Goal: Task Accomplishment & Management: Manage account settings

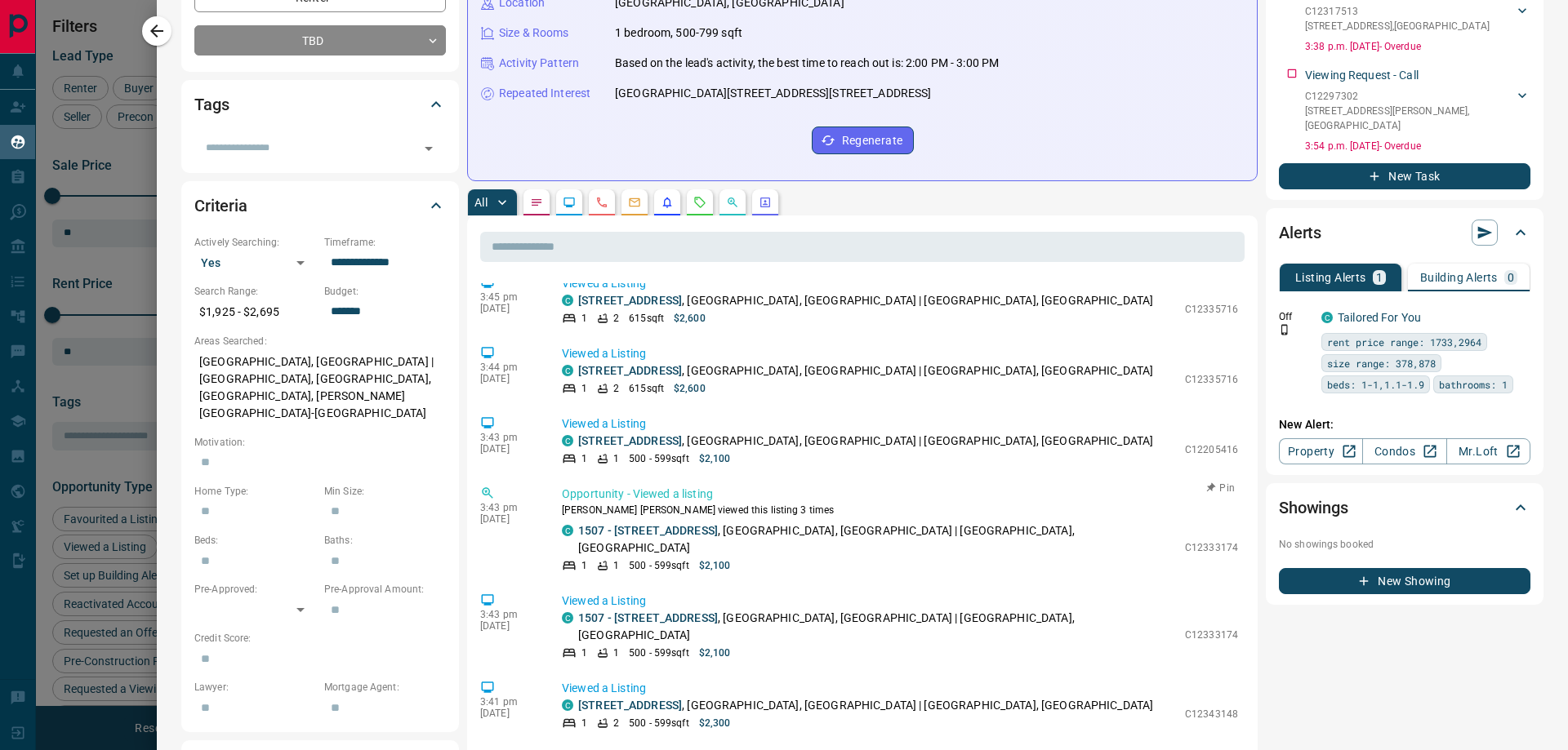
scroll to position [866, 0]
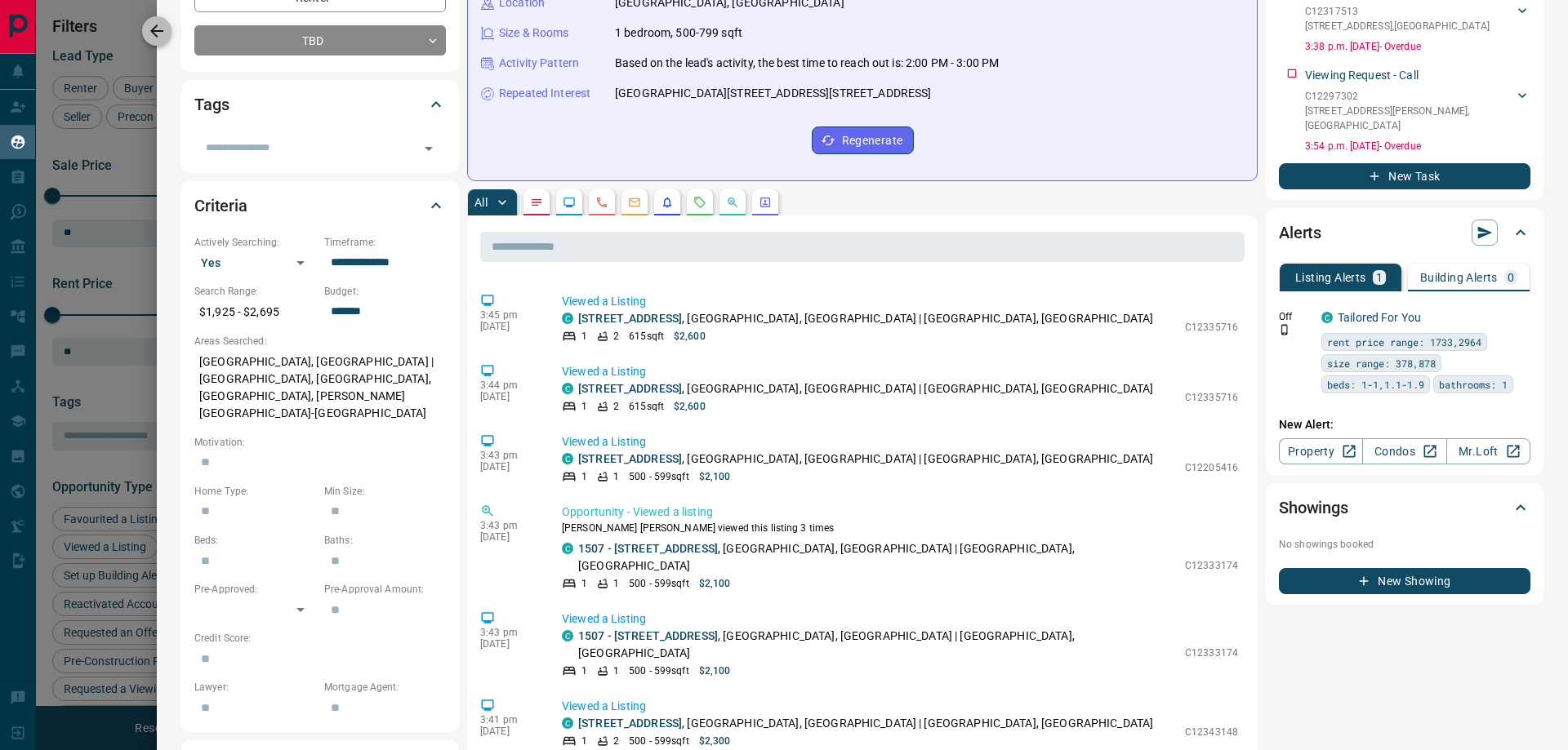
click at [157, 29] on icon "button" at bounding box center [157, 31] width 20 height 20
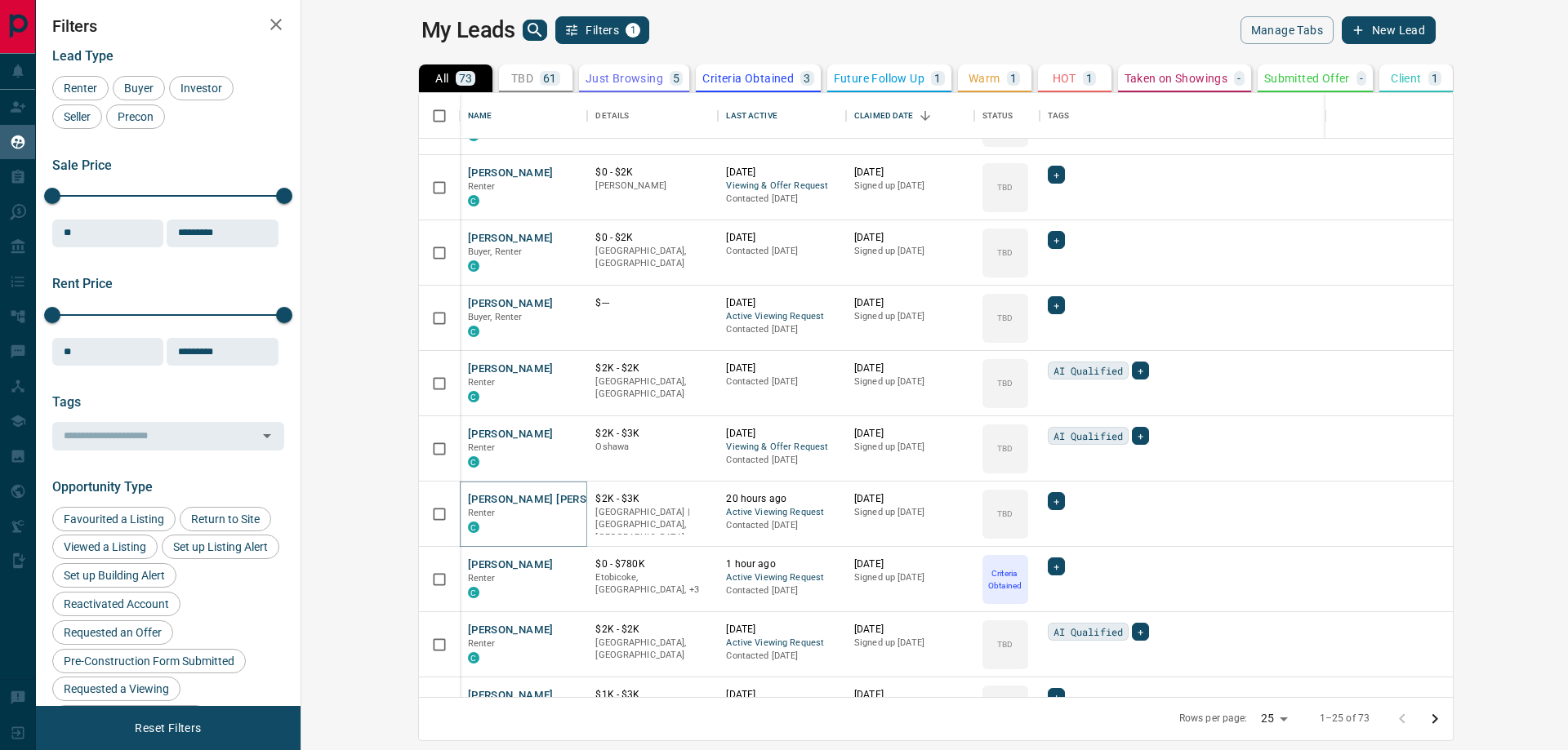
scroll to position [0, 0]
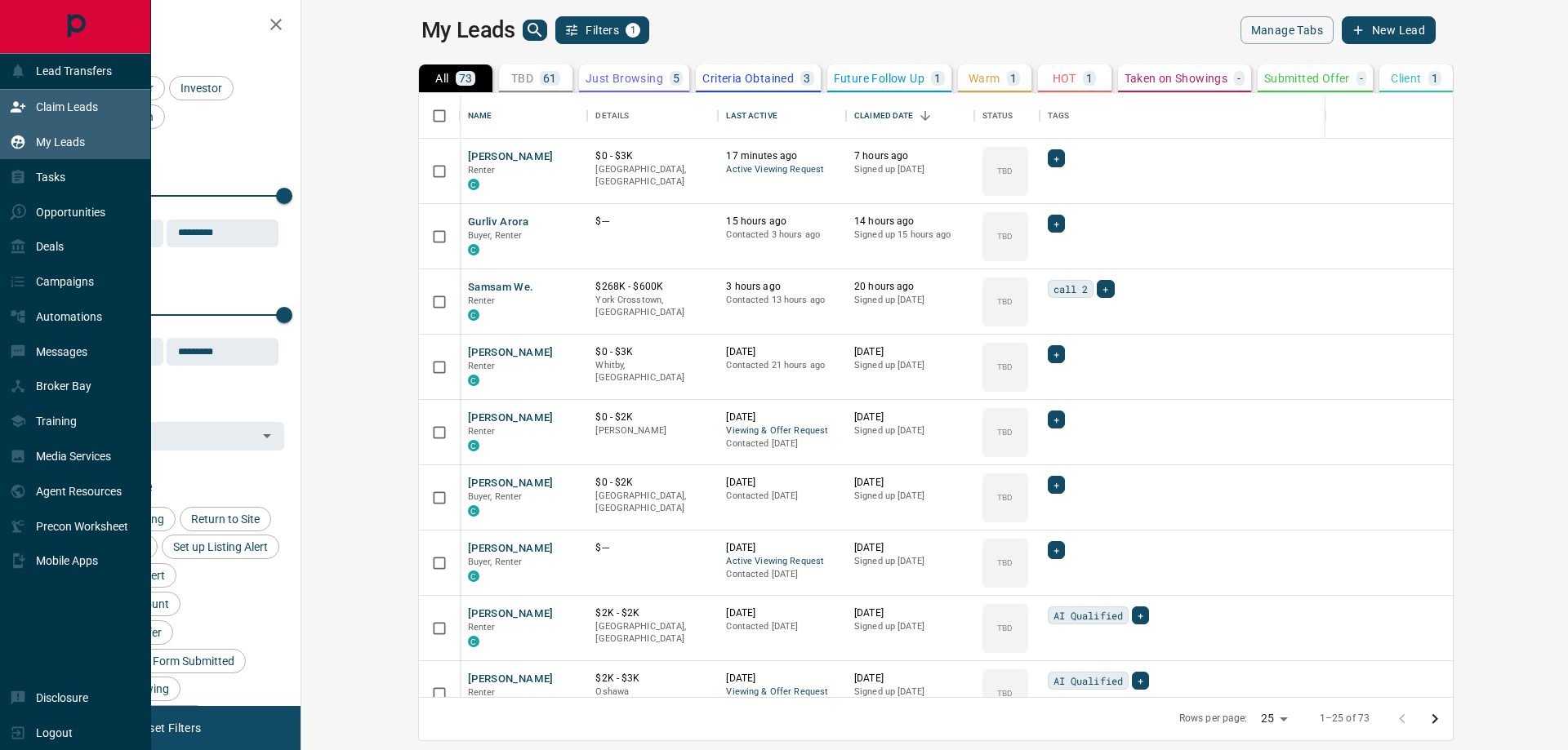
click at [40, 105] on p "Claim Leads" at bounding box center [66, 106] width 62 height 13
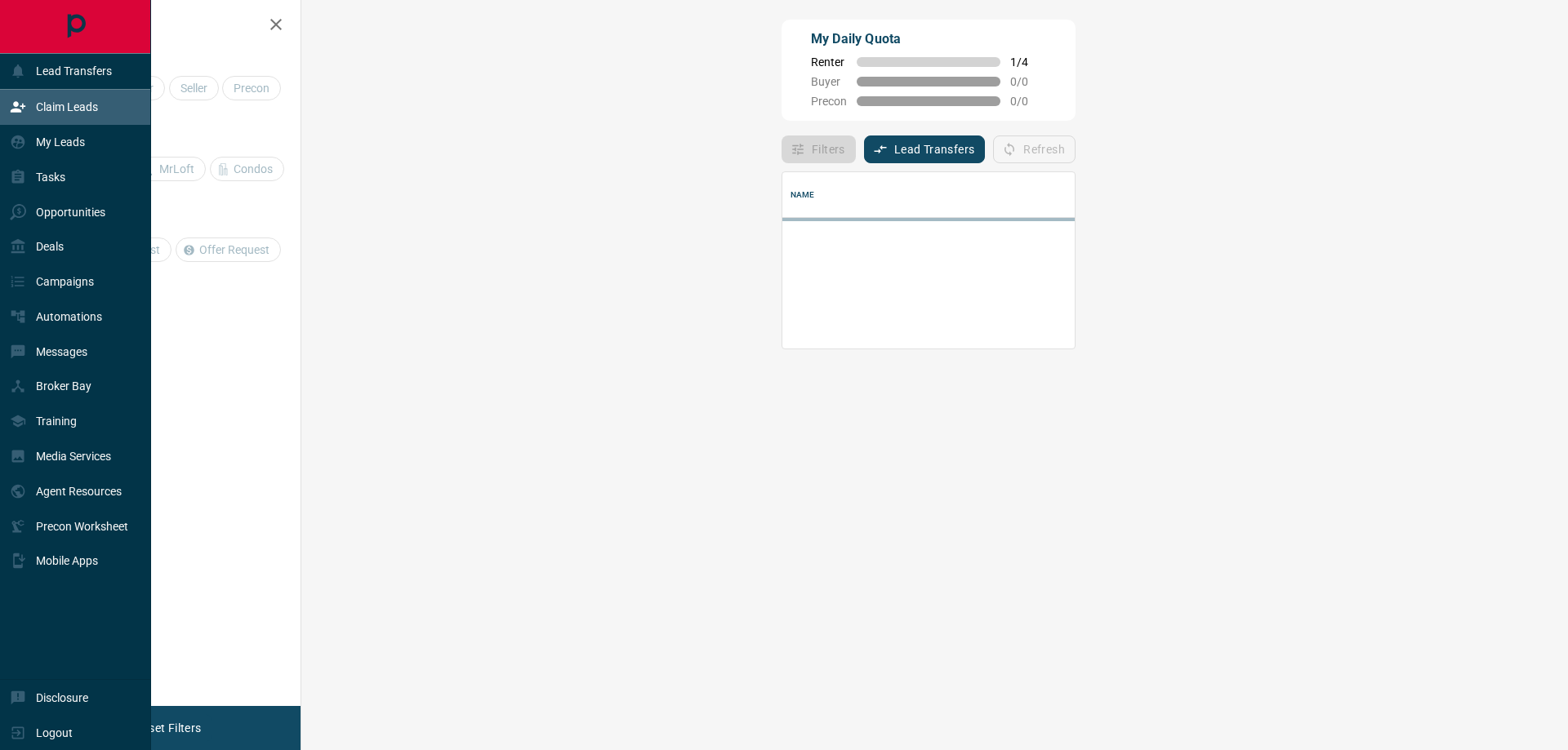
scroll to position [99, 1219]
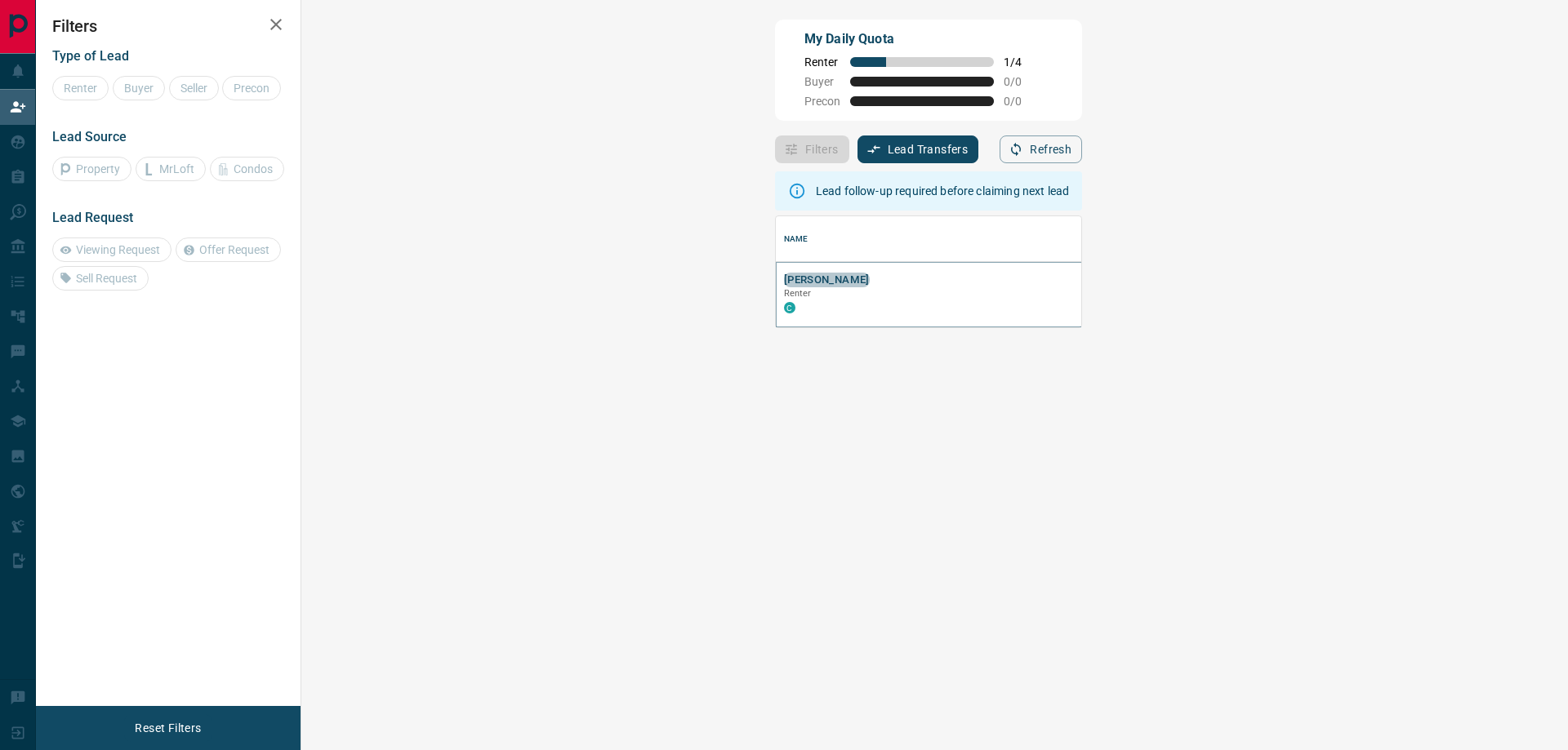
click at [784, 278] on button "[PERSON_NAME]" at bounding box center [827, 279] width 86 height 15
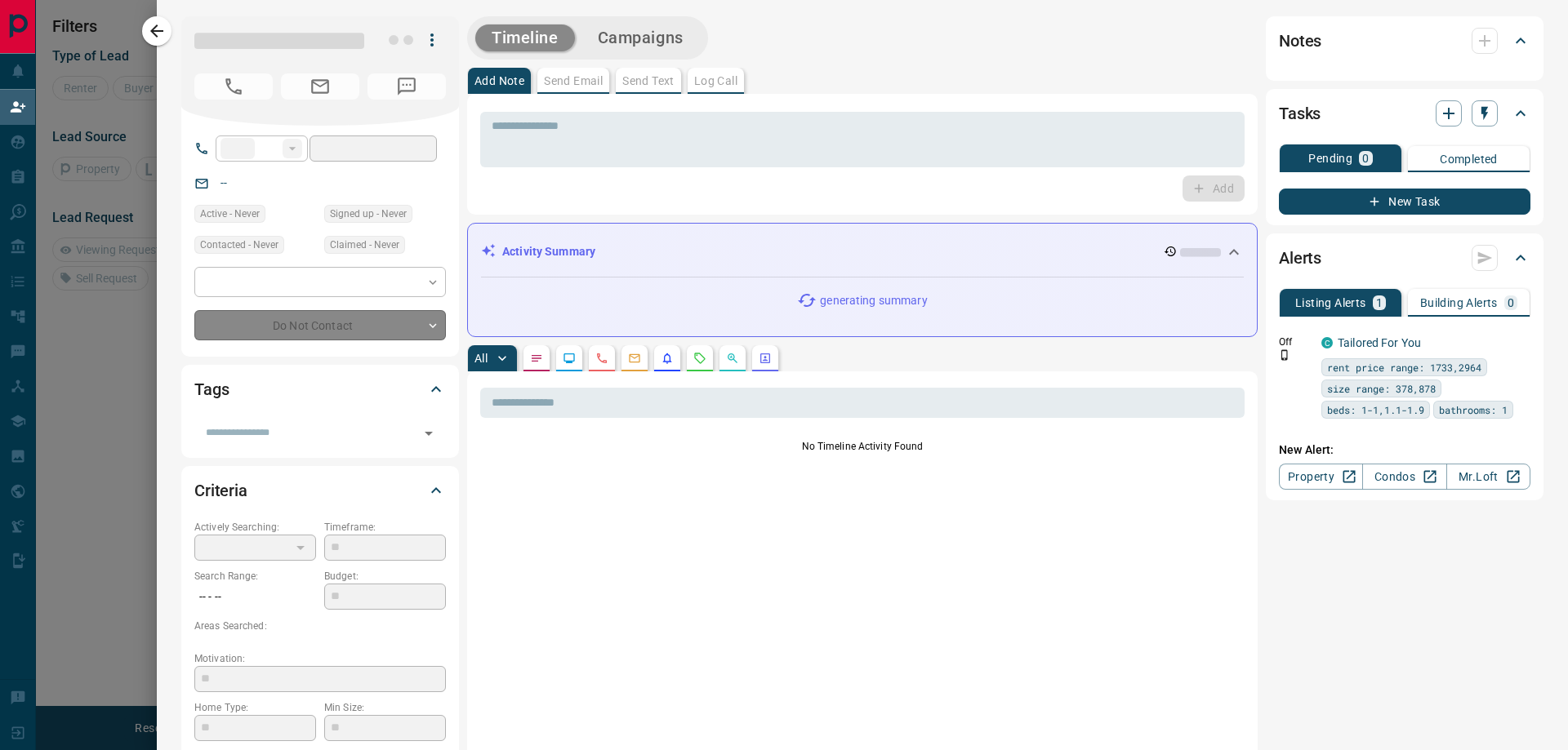
type input "**"
type input "**********"
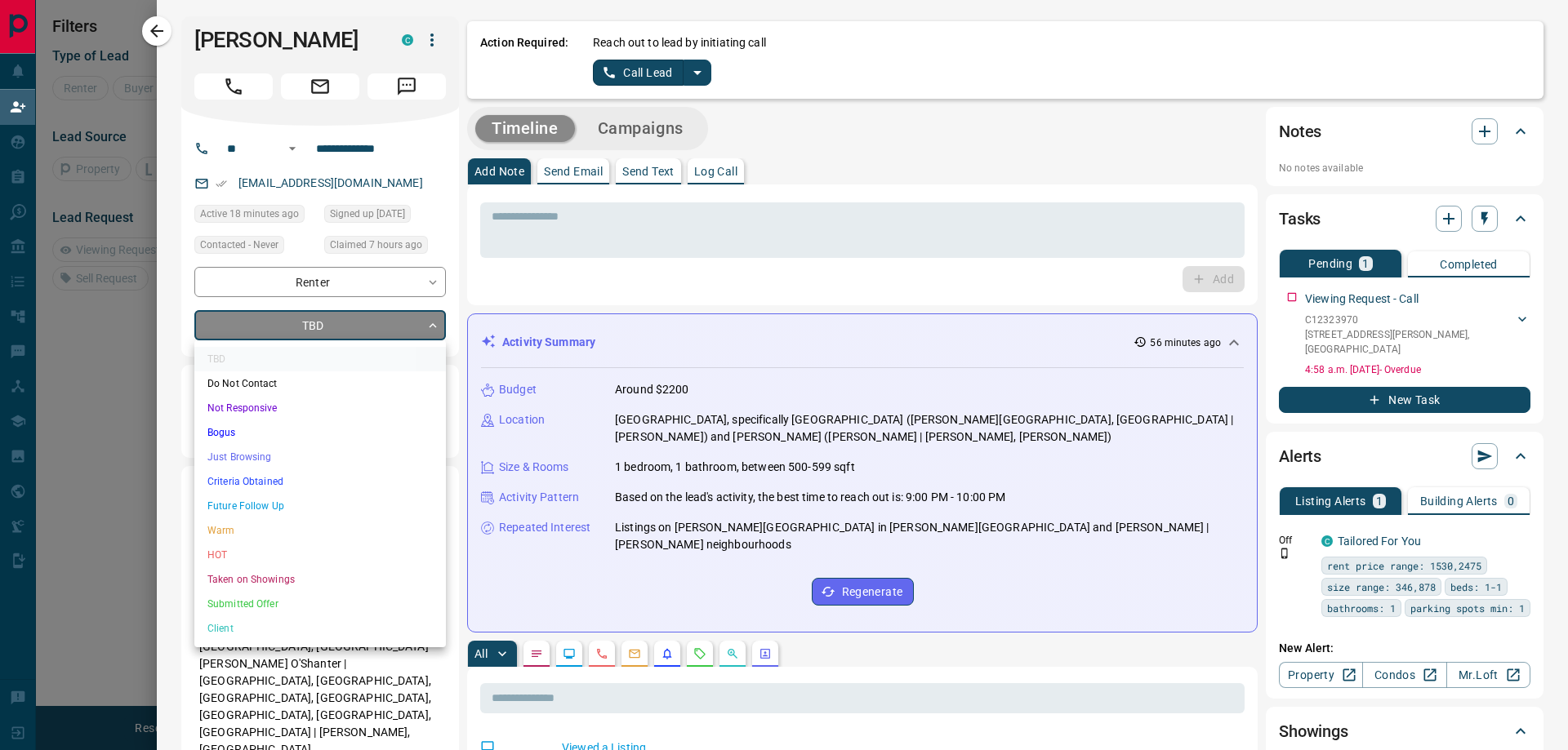
click at [315, 321] on body "**********" at bounding box center [784, 316] width 1568 height 633
click at [270, 488] on li "Criteria Obtained" at bounding box center [321, 481] width 252 height 24
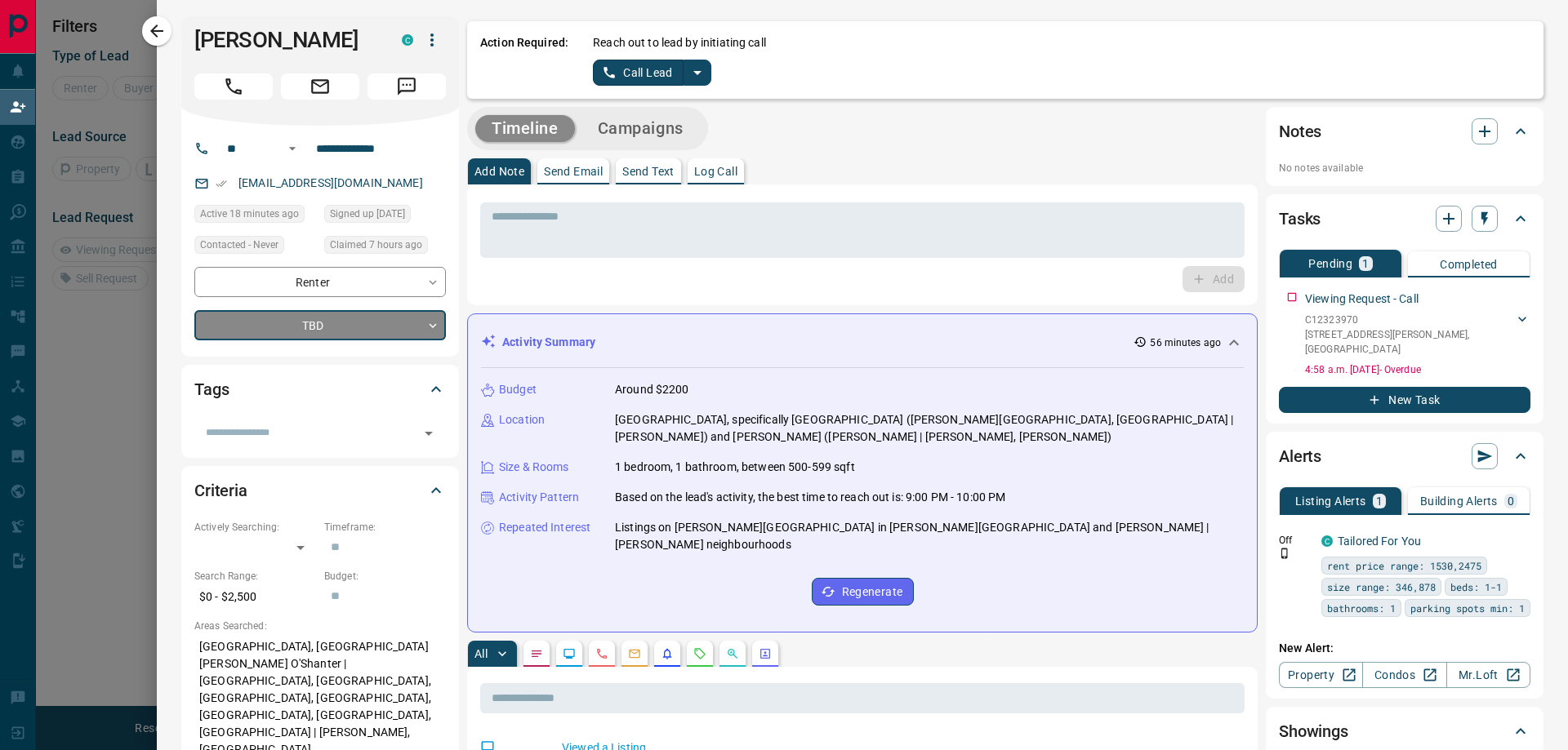
type input "*"
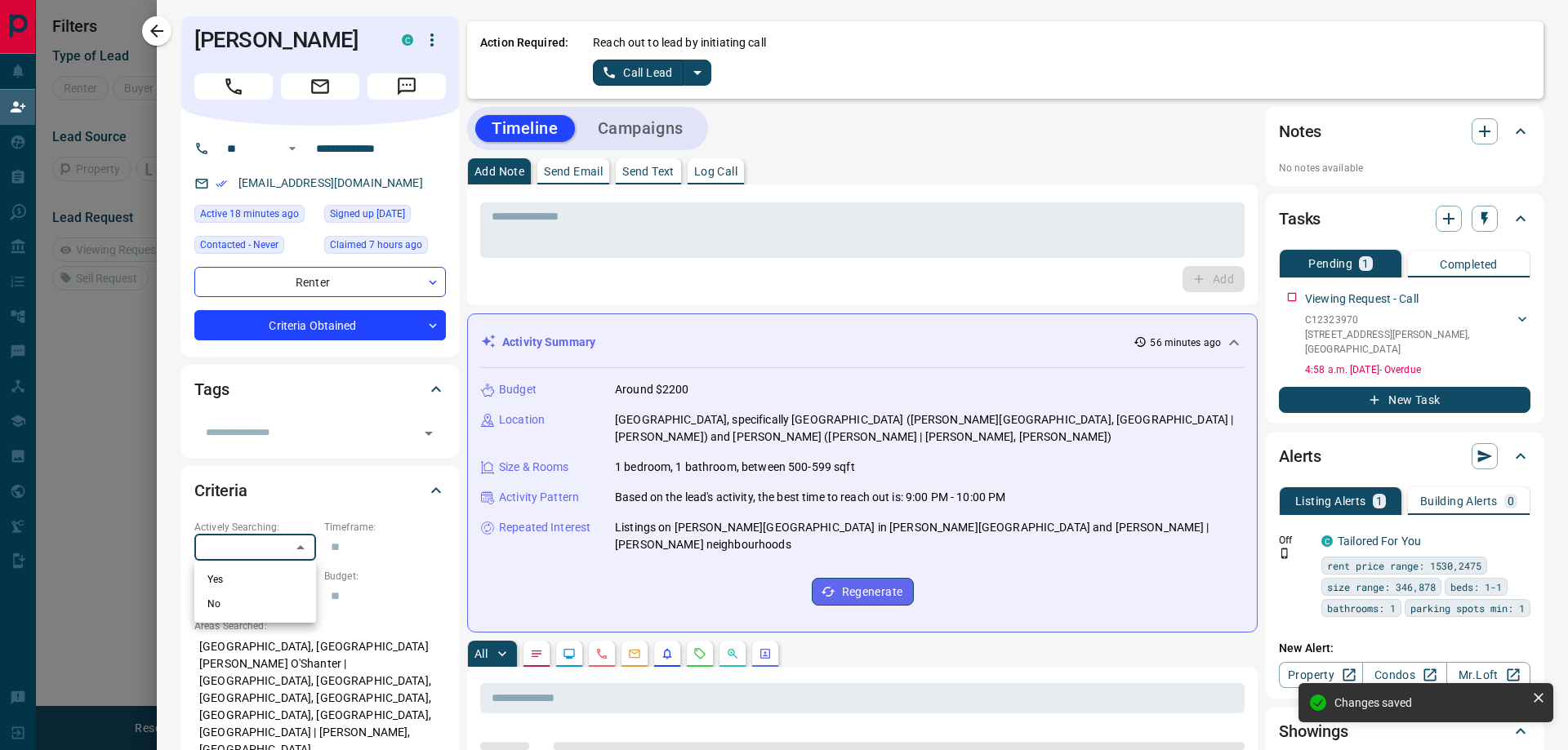
click at [253, 547] on body "**********" at bounding box center [784, 316] width 1568 height 633
click at [254, 577] on li "Yes" at bounding box center [255, 579] width 121 height 24
type input "*"
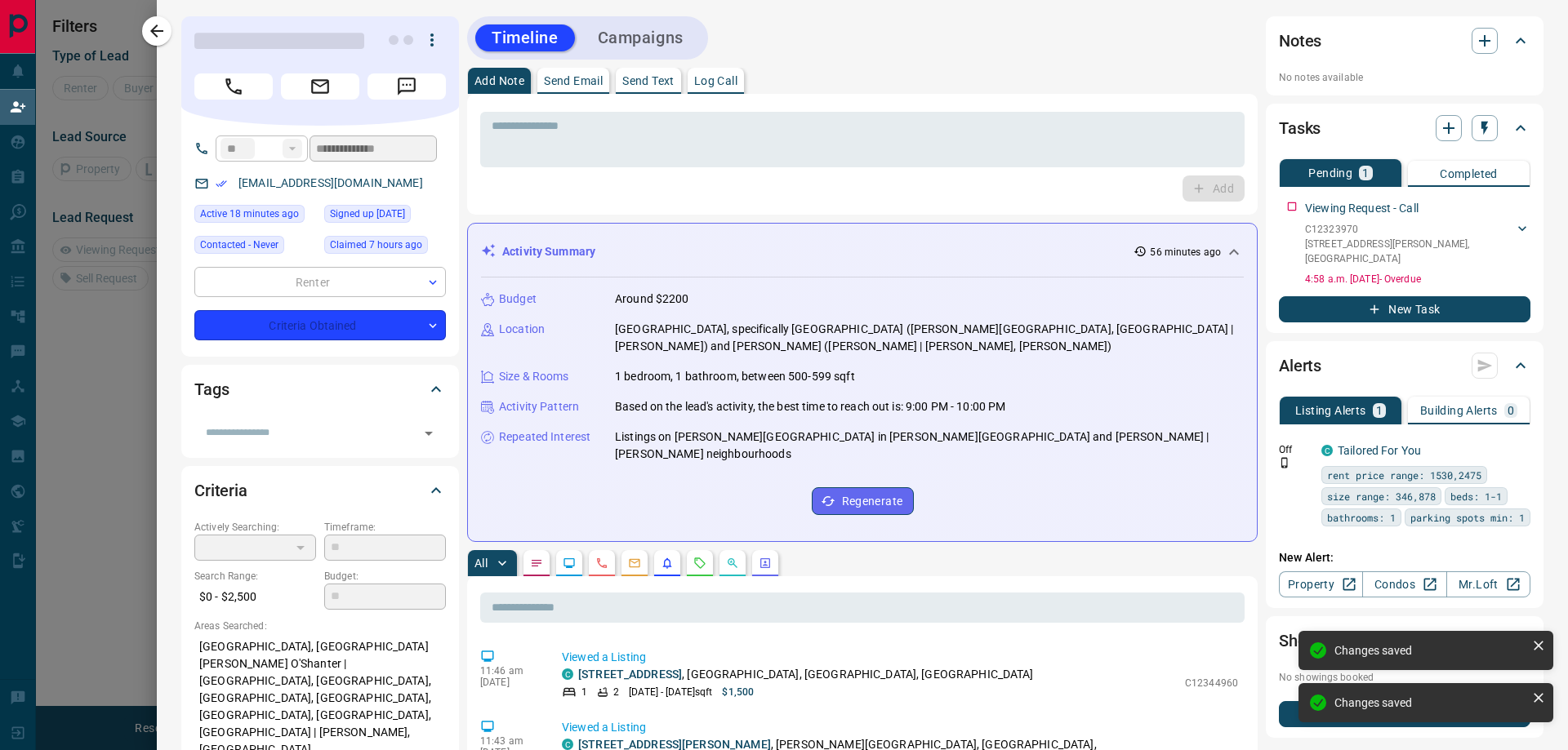
click at [339, 551] on input "text" at bounding box center [385, 547] width 121 height 26
type input "*"
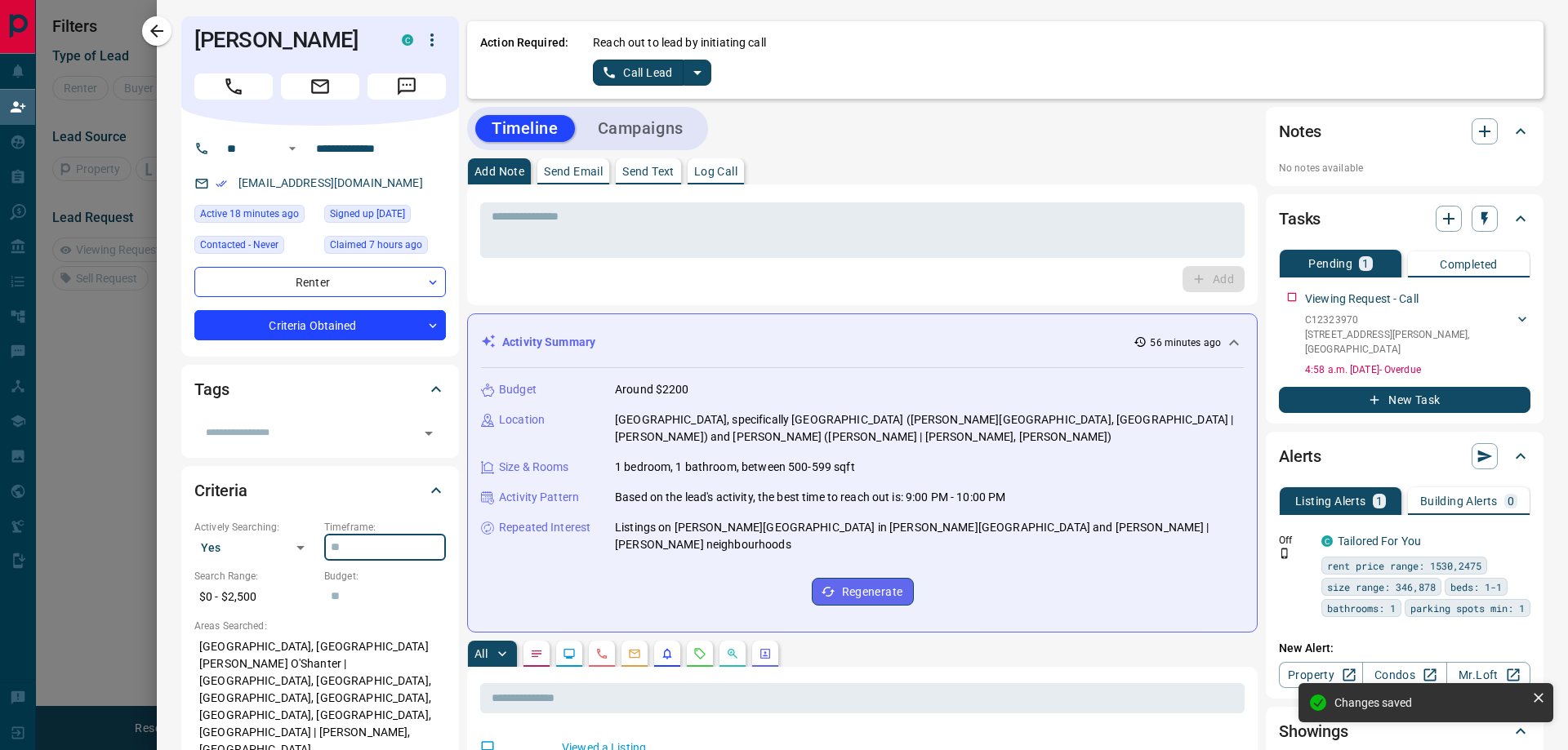
click at [357, 548] on input "text" at bounding box center [385, 547] width 121 height 26
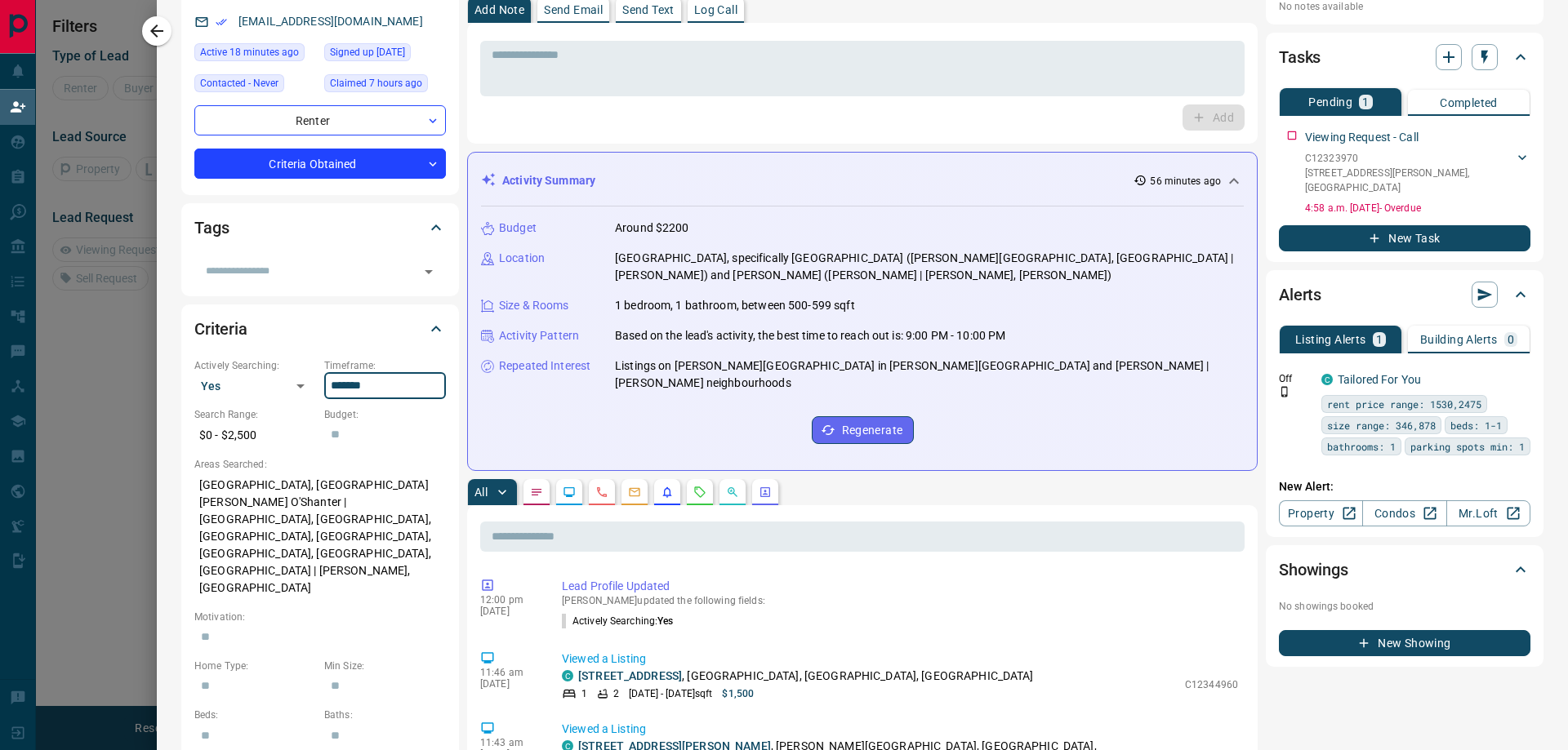
scroll to position [163, 0]
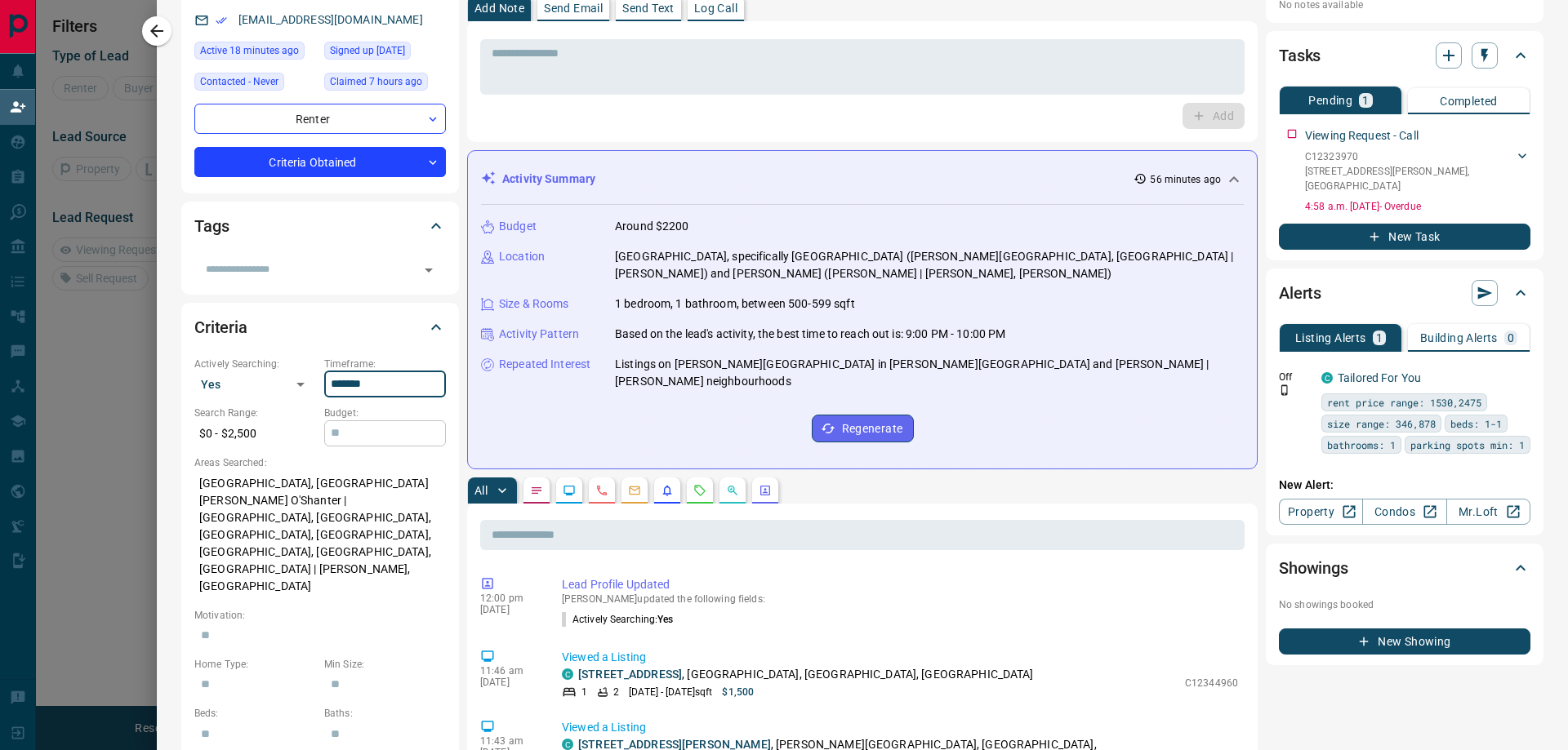
type input "*******"
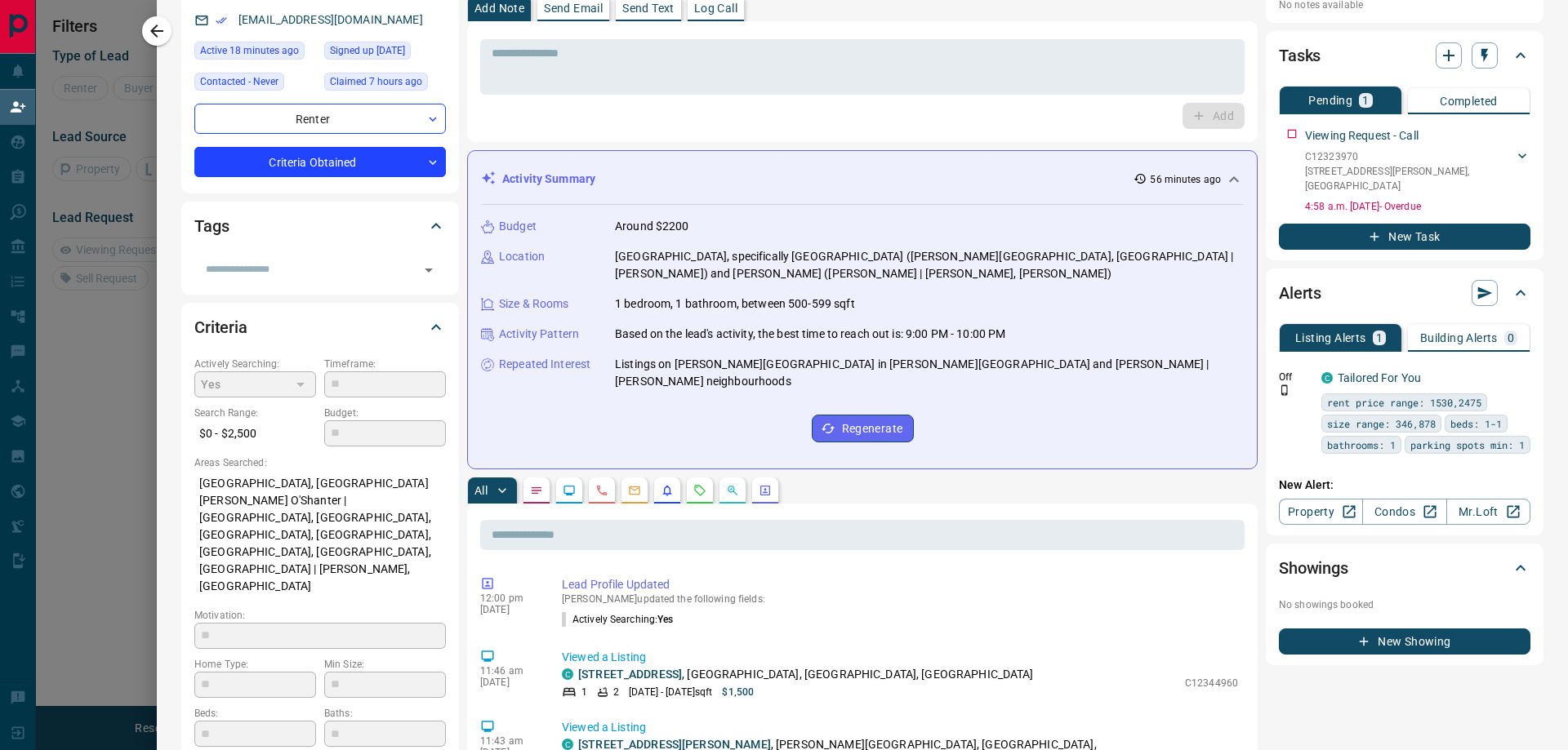
type input "*******"
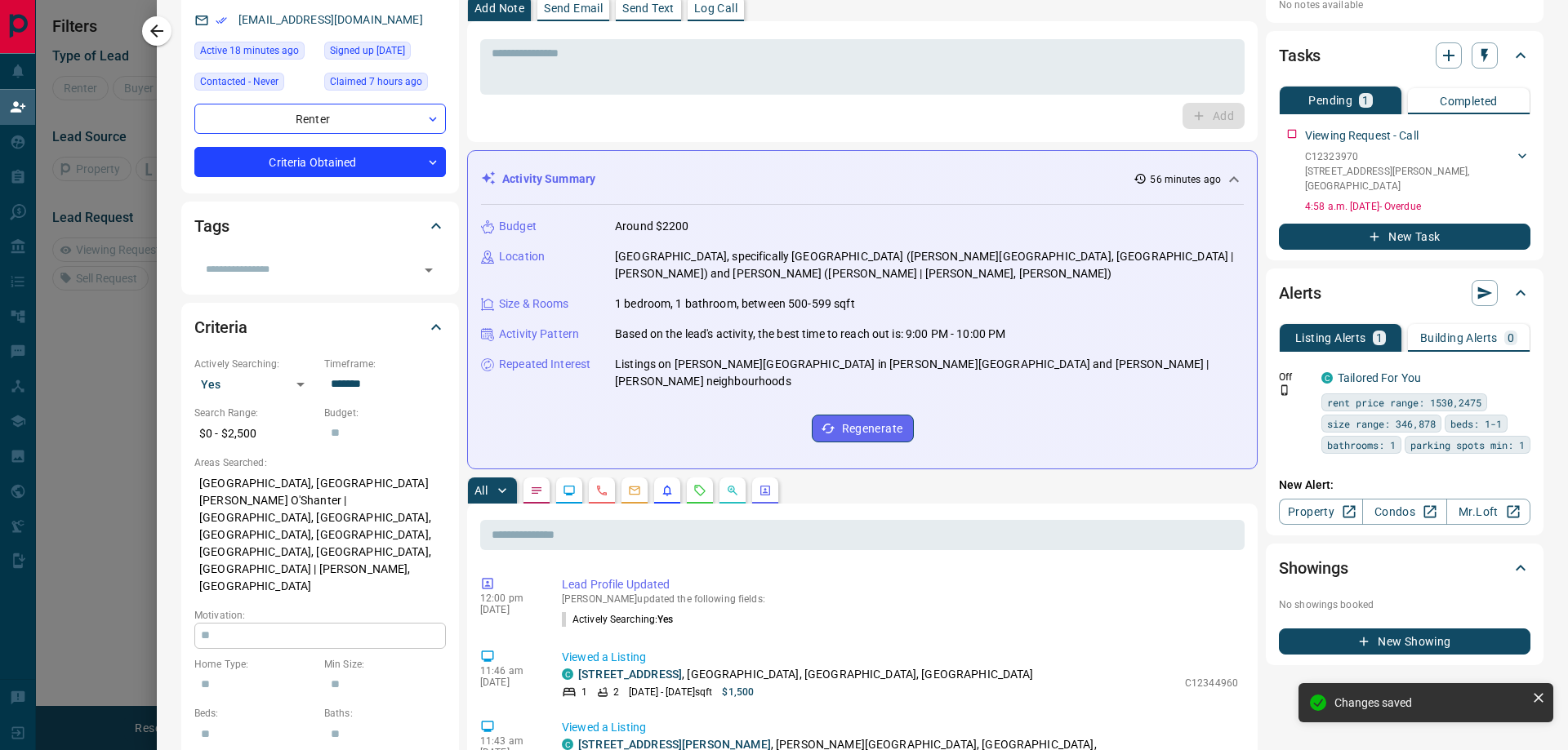
click at [269, 623] on input "text" at bounding box center [321, 636] width 252 height 26
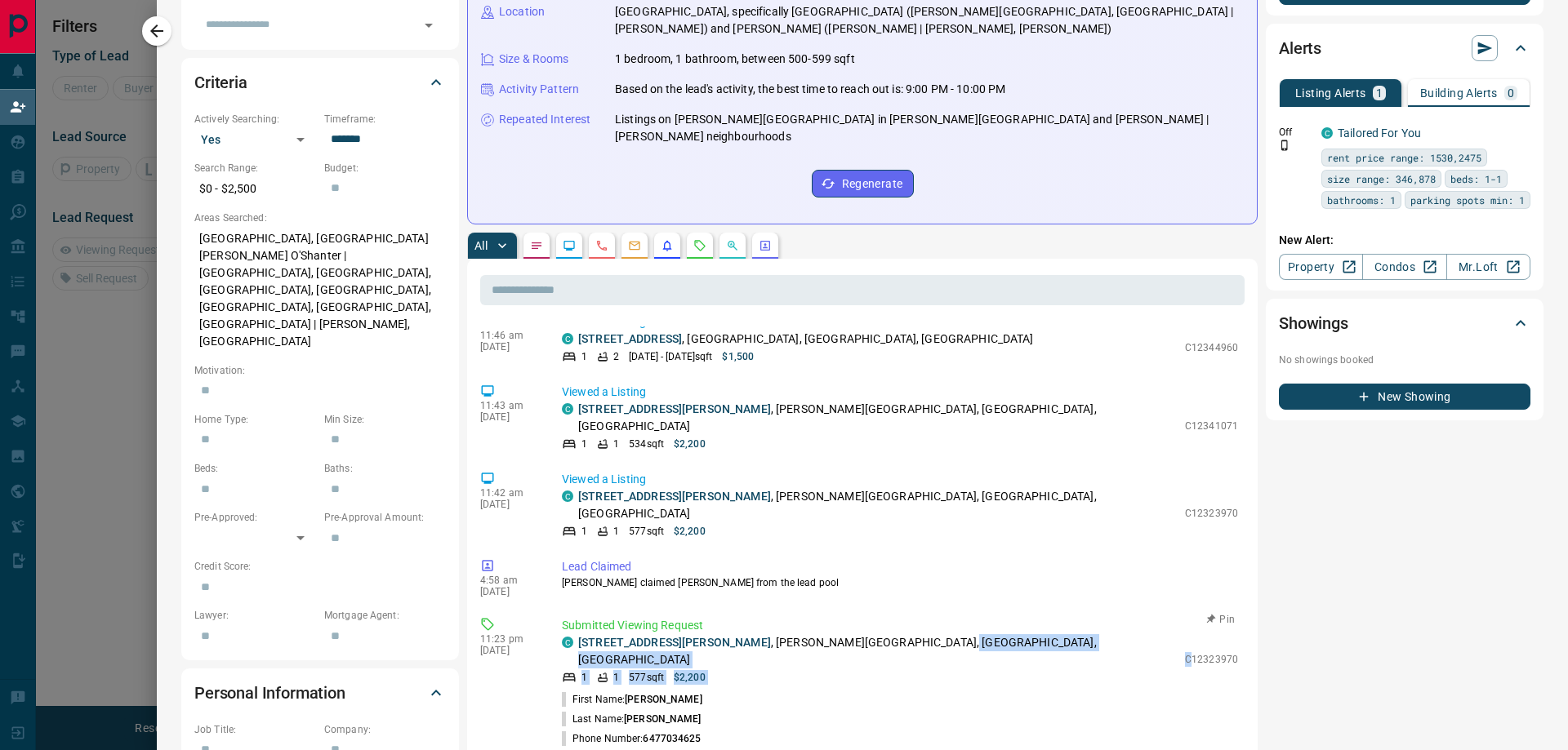
drag, startPoint x: 1155, startPoint y: 596, endPoint x: 1170, endPoint y: 596, distance: 15.0
click at [1170, 634] on div "C 312 - [STREET_ADDRESS][PERSON_NAME][PERSON_NAME] 1 1 577 sqft $2,200 C12323970" at bounding box center [899, 659] width 676 height 51
click at [1204, 653] on p "C12323970" at bounding box center [1211, 660] width 53 height 14
drag, startPoint x: 1165, startPoint y: 600, endPoint x: 1235, endPoint y: 599, distance: 70.0
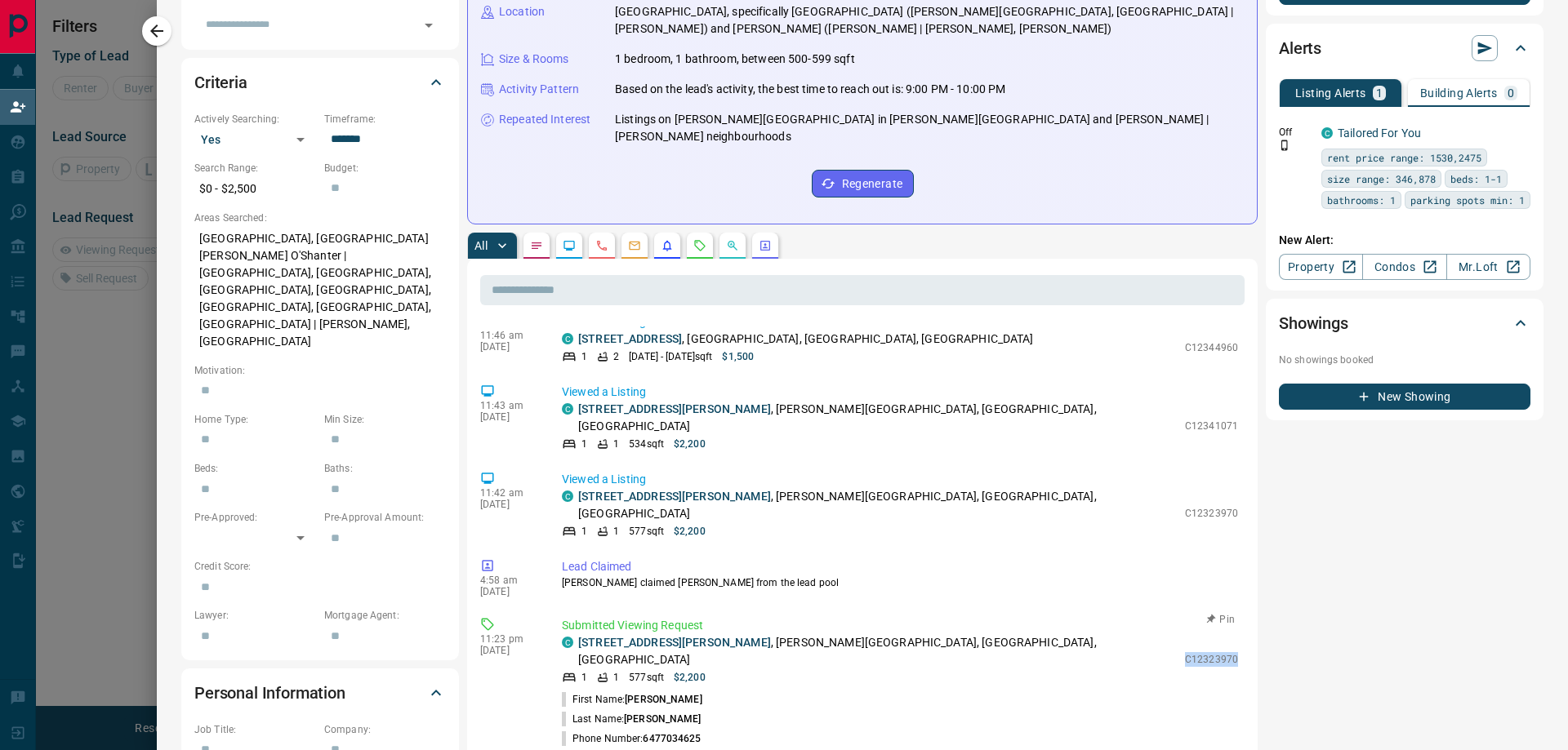
copy p "C12323970"
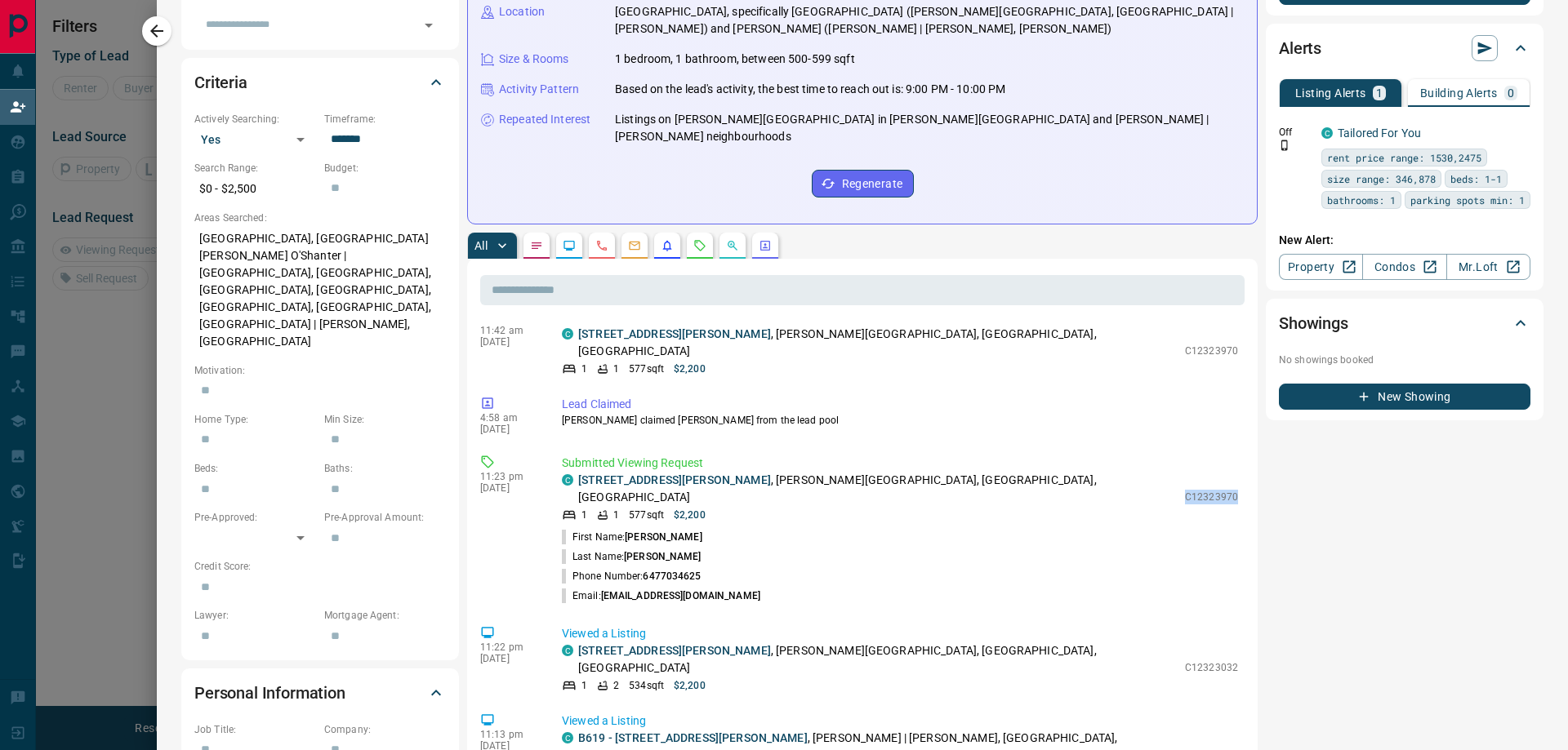
scroll to position [236, 0]
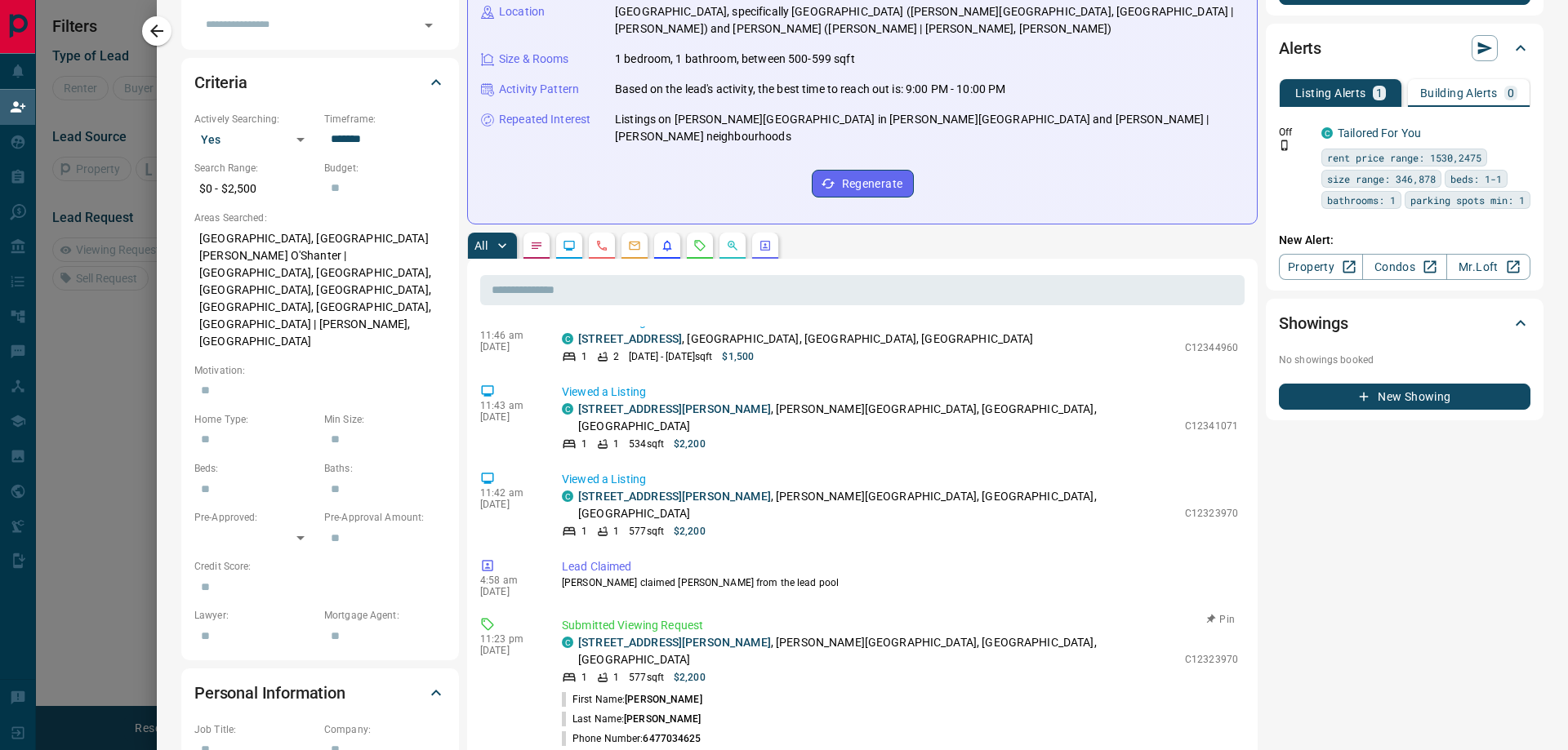
drag, startPoint x: 605, startPoint y: 688, endPoint x: 708, endPoint y: 694, distance: 103.2
click at [708, 748] on li "Email: [EMAIL_ADDRESS][DOMAIN_NAME]" at bounding box center [899, 758] width 676 height 20
copy span "[EMAIL_ADDRESS][DOMAIN_NAME]"
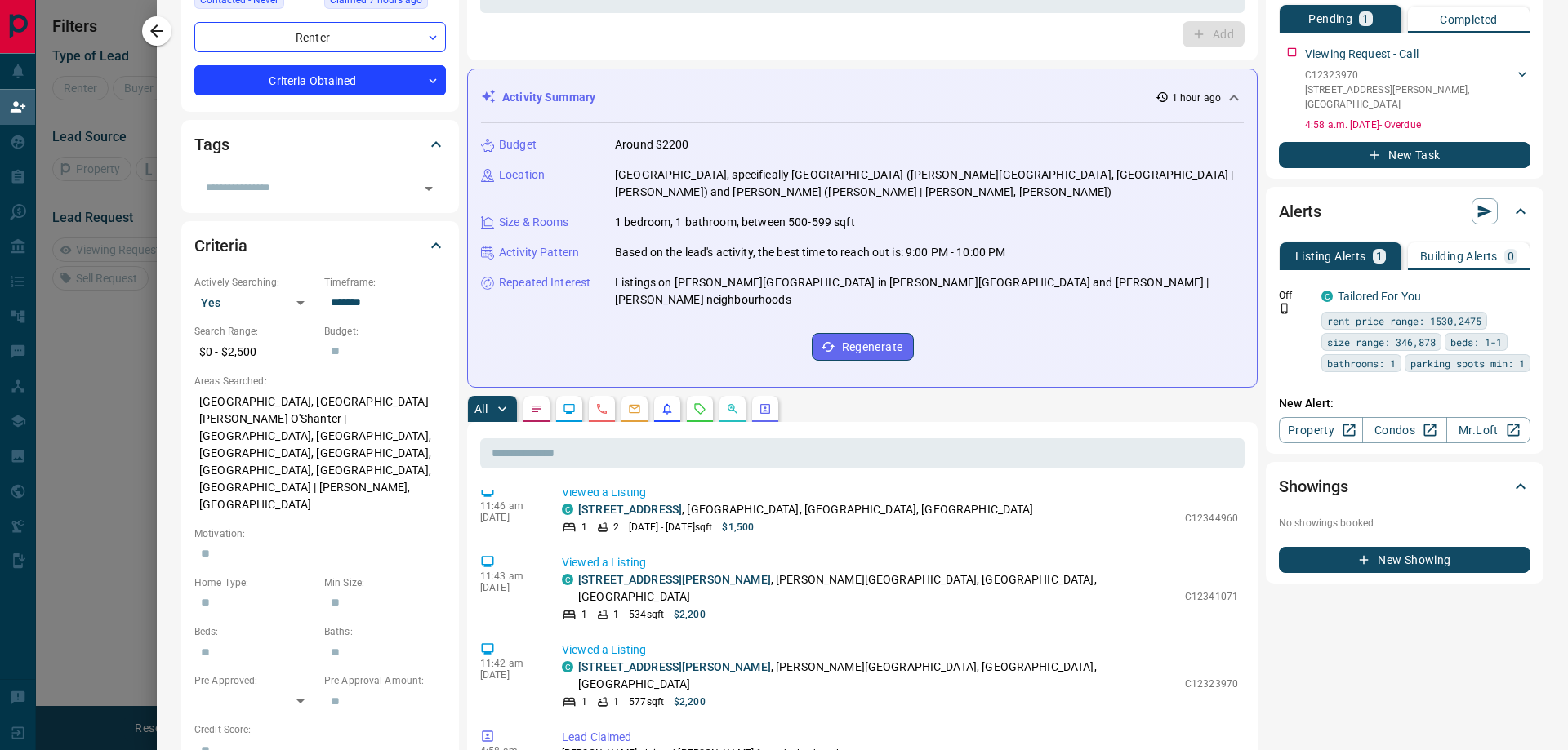
scroll to position [408, 0]
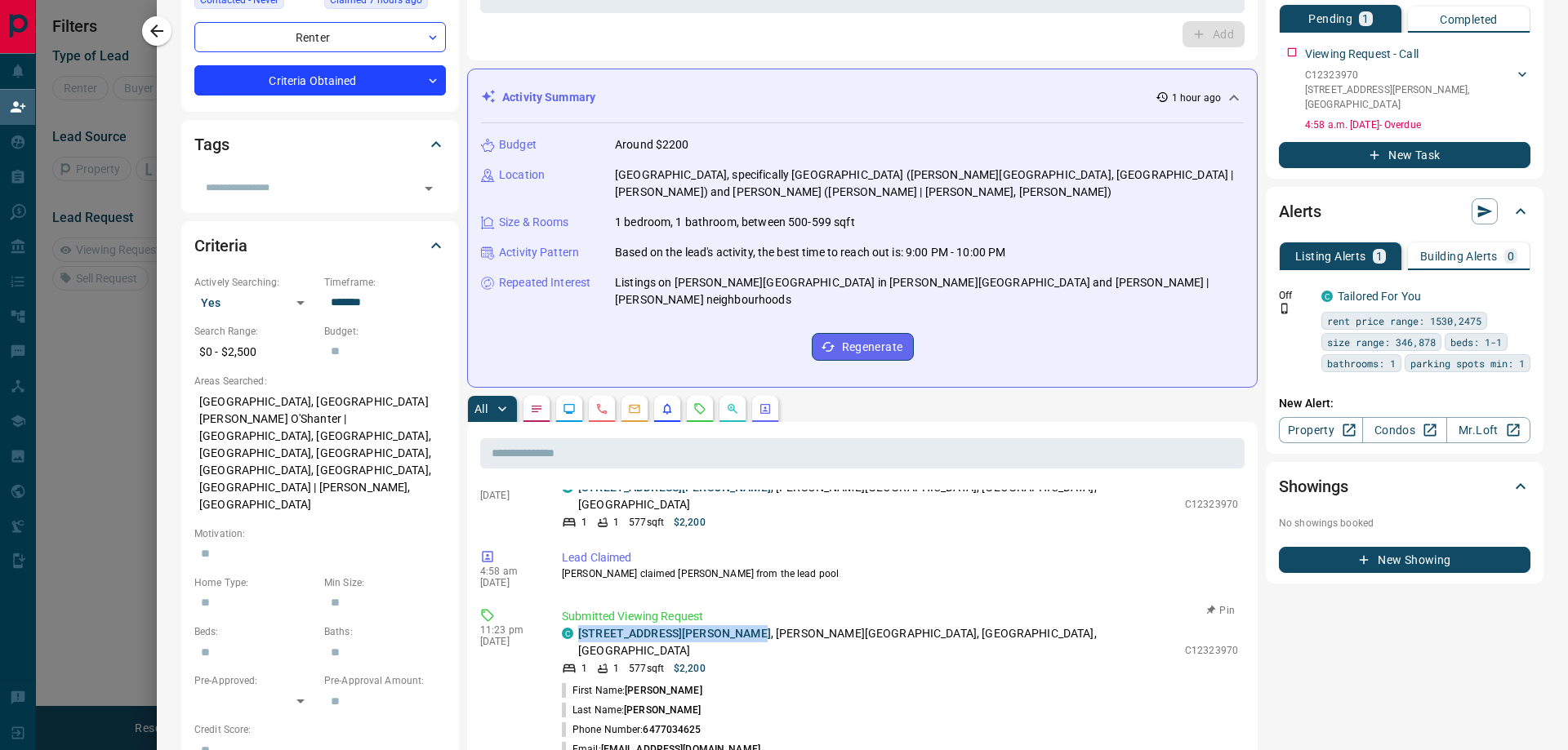
drag, startPoint x: 577, startPoint y: 579, endPoint x: 741, endPoint y: 583, distance: 164.0
click at [741, 625] on div "C 312 - [STREET_ADDRESS][PERSON_NAME][PERSON_NAME]" at bounding box center [869, 642] width 615 height 34
copy link "[STREET_ADDRESS][PERSON_NAME]"
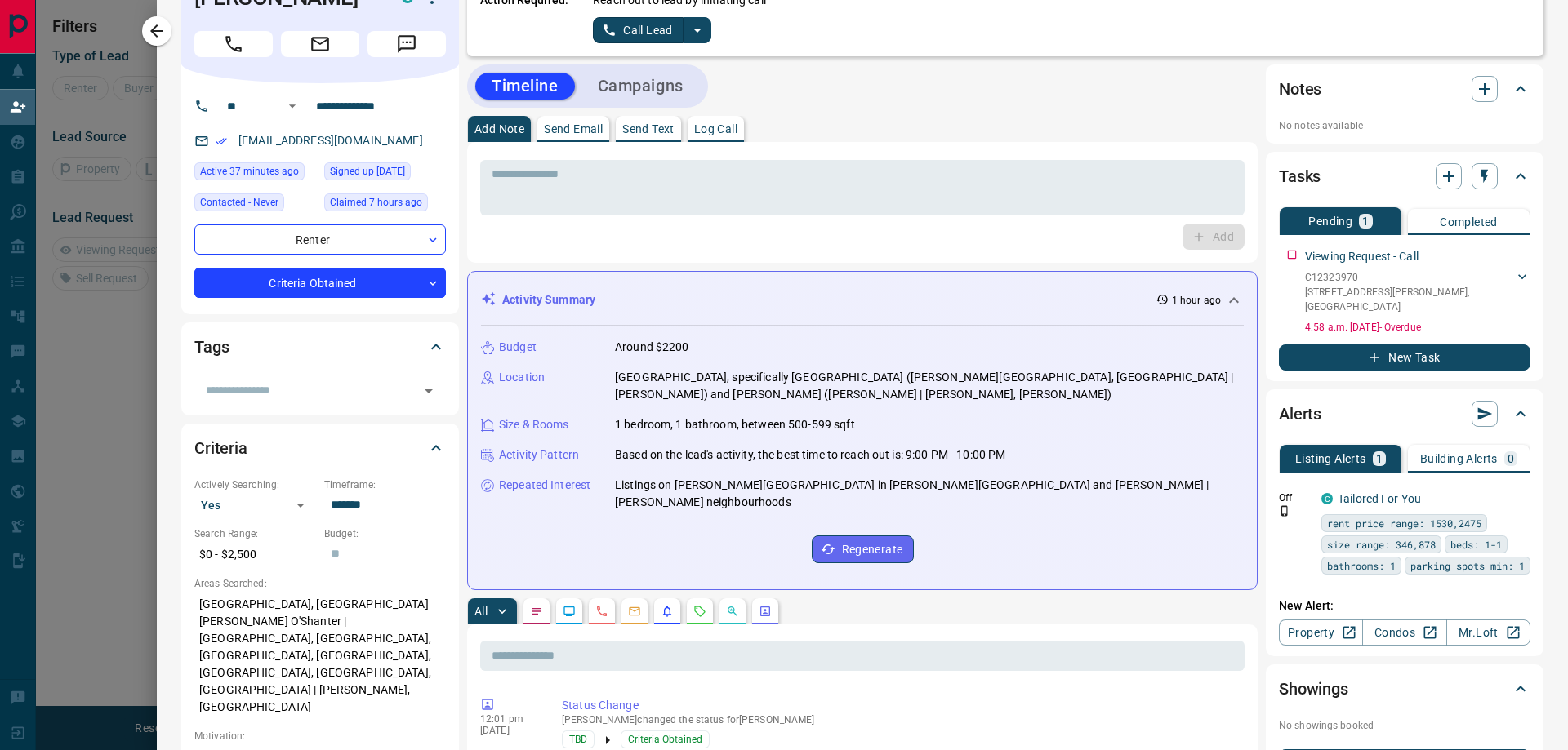
scroll to position [0, 0]
